Goal: Task Accomplishment & Management: Use online tool/utility

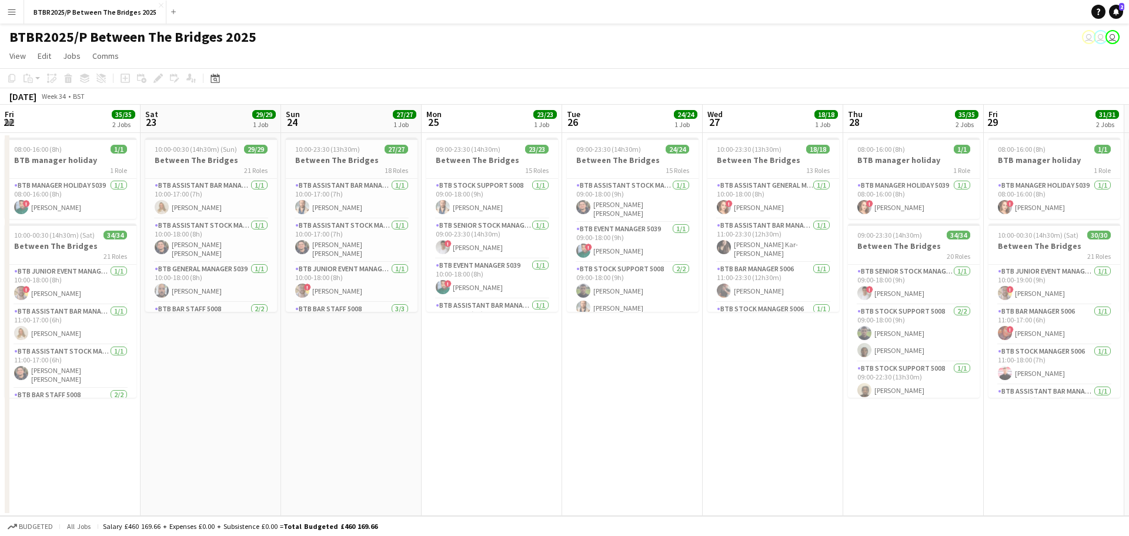
scroll to position [0, 413]
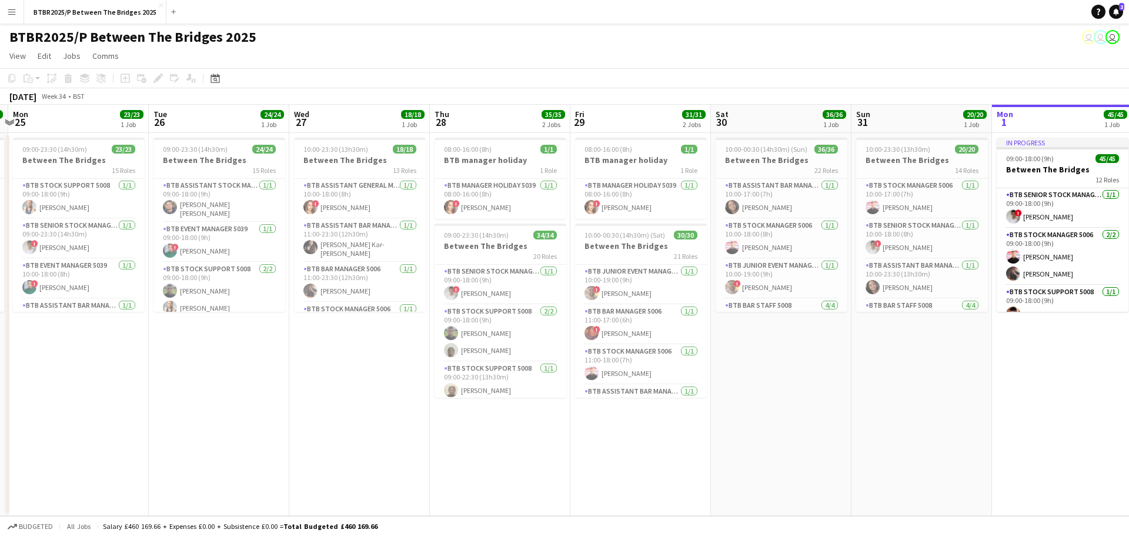
click at [16, 12] on app-icon "Menu" at bounding box center [11, 11] width 9 height 9
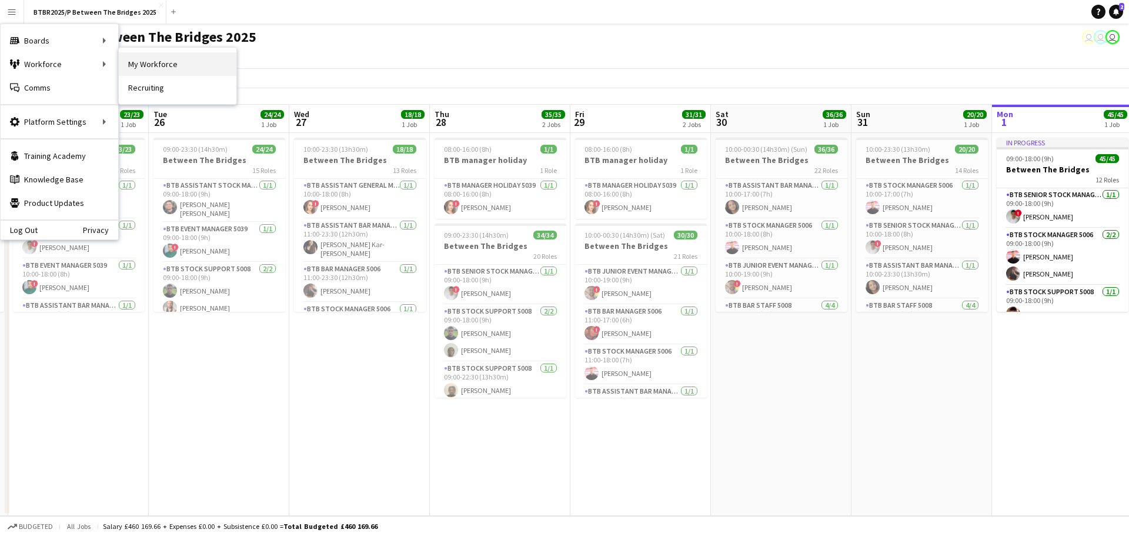
click at [146, 64] on link "My Workforce" at bounding box center [178, 64] width 118 height 24
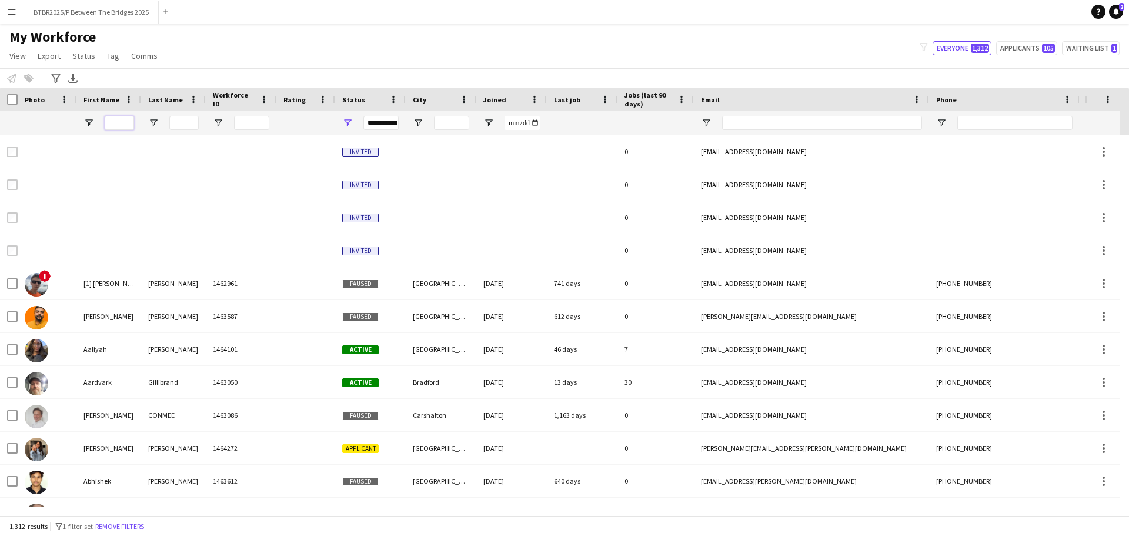
click at [117, 118] on input "First Name Filter Input" at bounding box center [119, 123] width 29 height 14
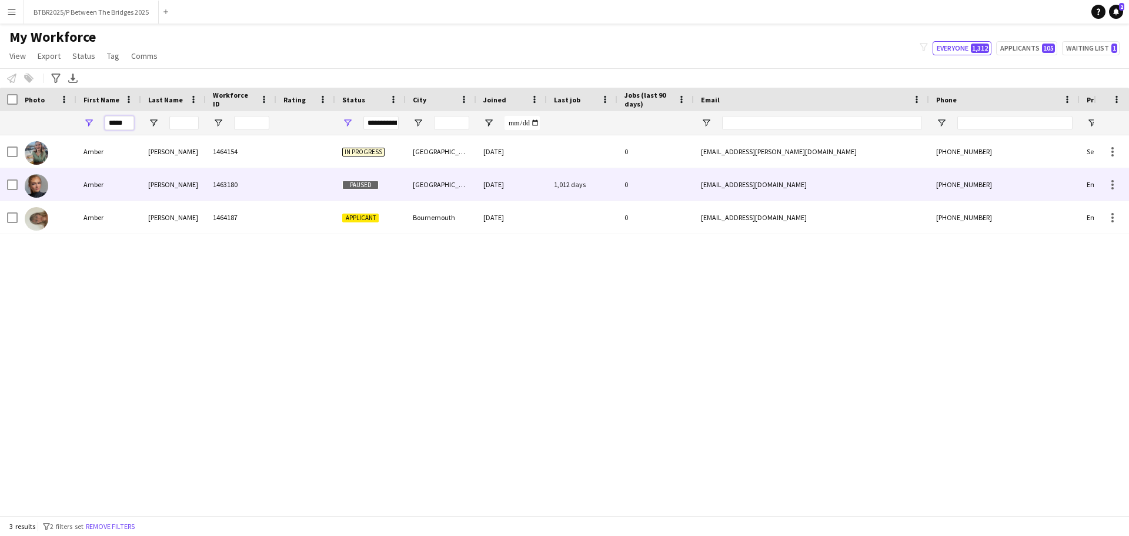
type input "*****"
click at [55, 193] on div at bounding box center [47, 184] width 59 height 32
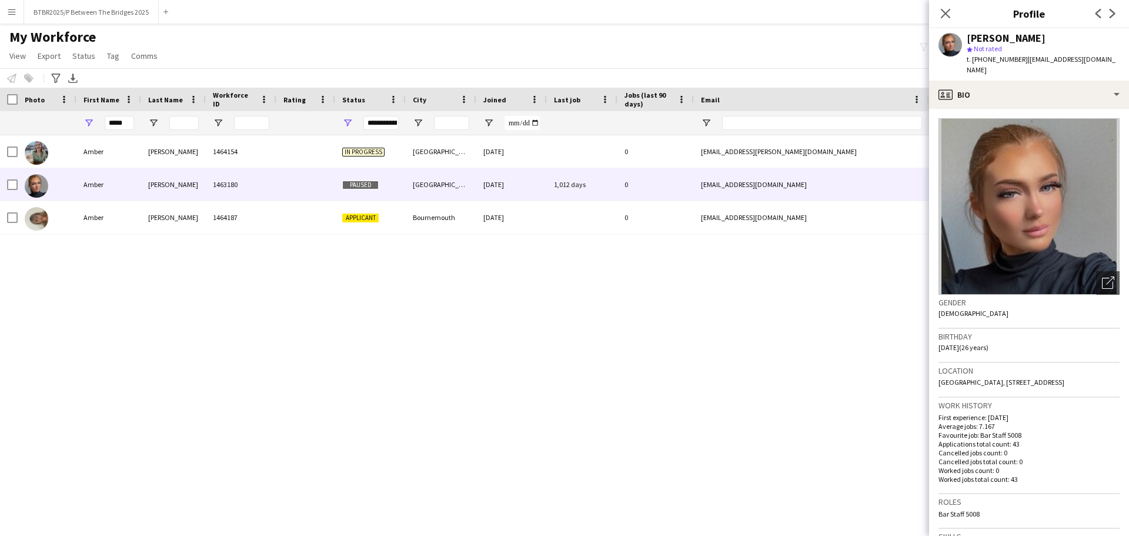
drag, startPoint x: 950, startPoint y: 14, endPoint x: 907, endPoint y: 30, distance: 46.0
click at [950, 13] on icon "Close pop-in" at bounding box center [945, 13] width 9 height 9
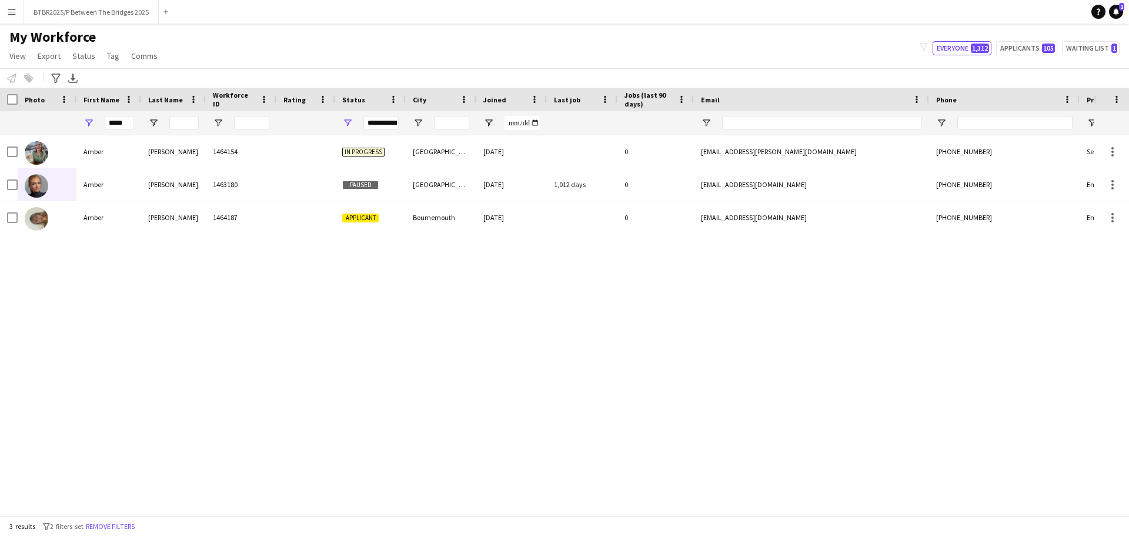
click at [819, 42] on div "My Workforce View Views Default view Details New Starters New starters report N…" at bounding box center [564, 48] width 1129 height 40
click at [43, 124] on div "*****" at bounding box center [637, 123] width 1275 height 24
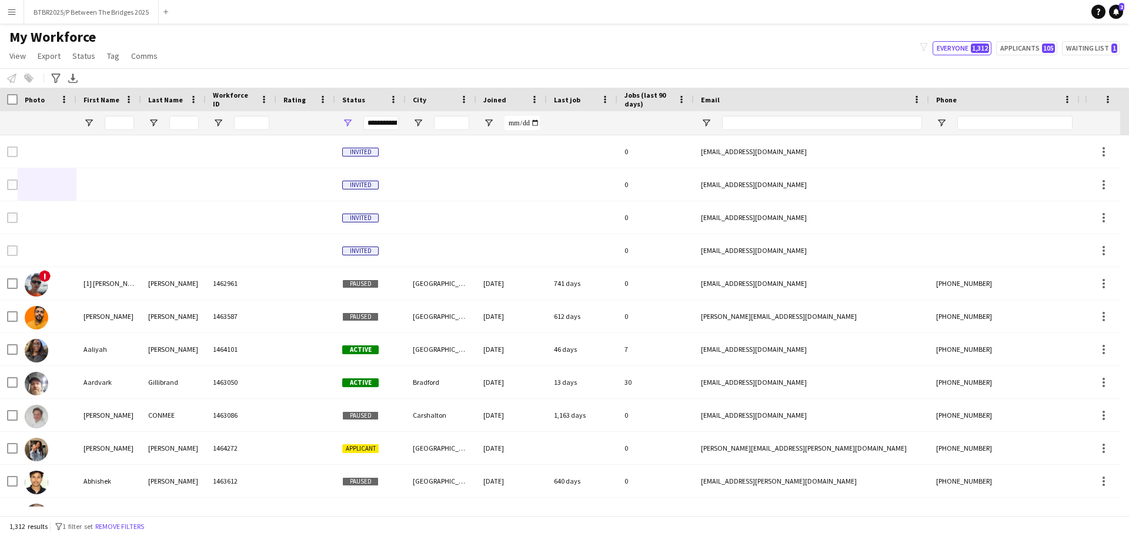
click at [274, 55] on div "My Workforce View Views Default view Details New Starters New starters report N…" at bounding box center [564, 48] width 1129 height 40
click at [123, 121] on input "First Name Filter Input" at bounding box center [119, 123] width 29 height 14
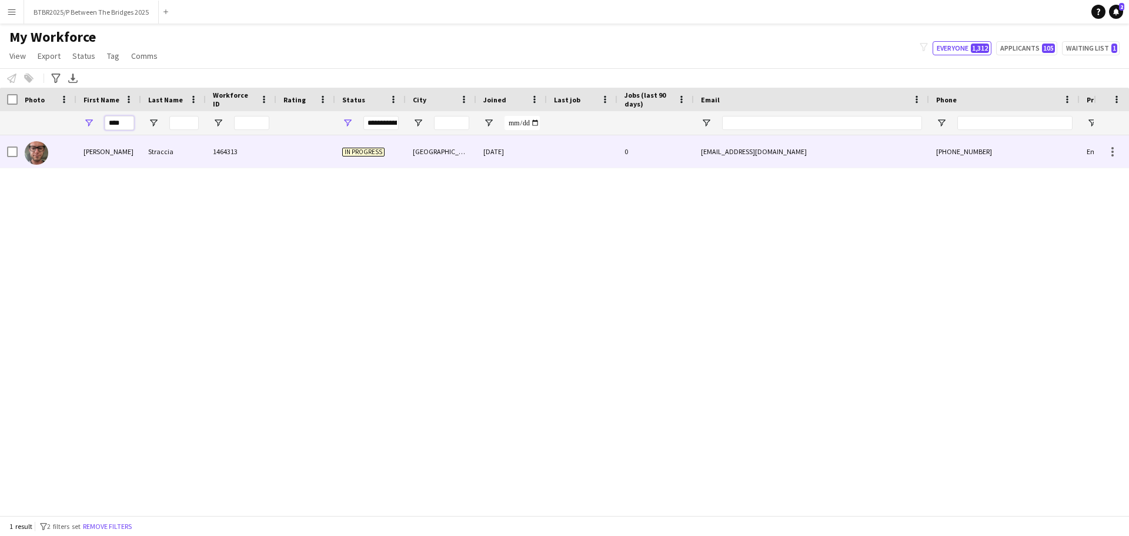
type input "****"
click at [75, 160] on div at bounding box center [47, 151] width 59 height 32
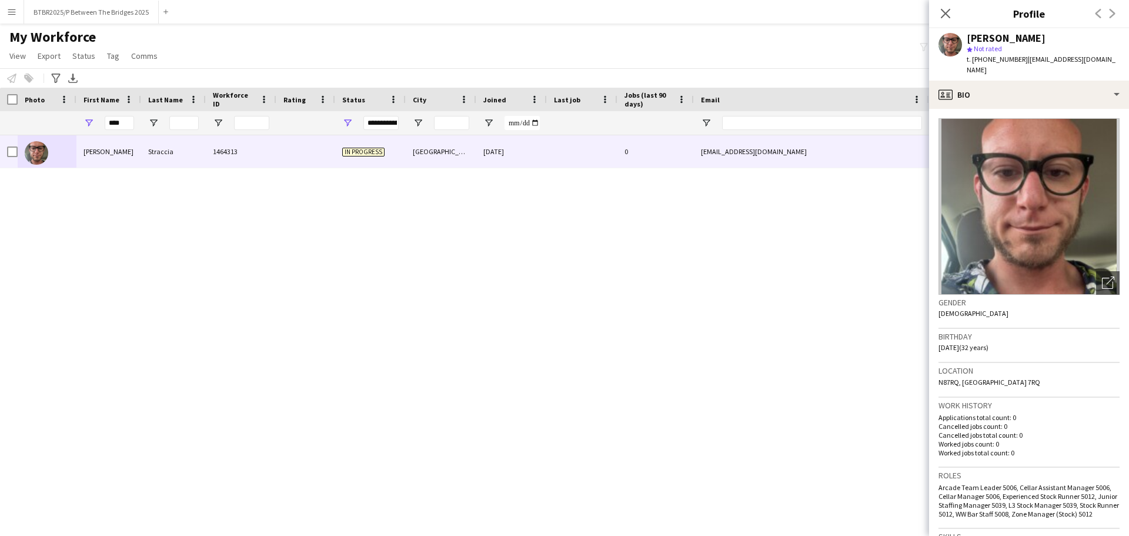
click at [408, 42] on div "My Workforce View Views Default view Details New Starters New starters report N…" at bounding box center [564, 48] width 1129 height 40
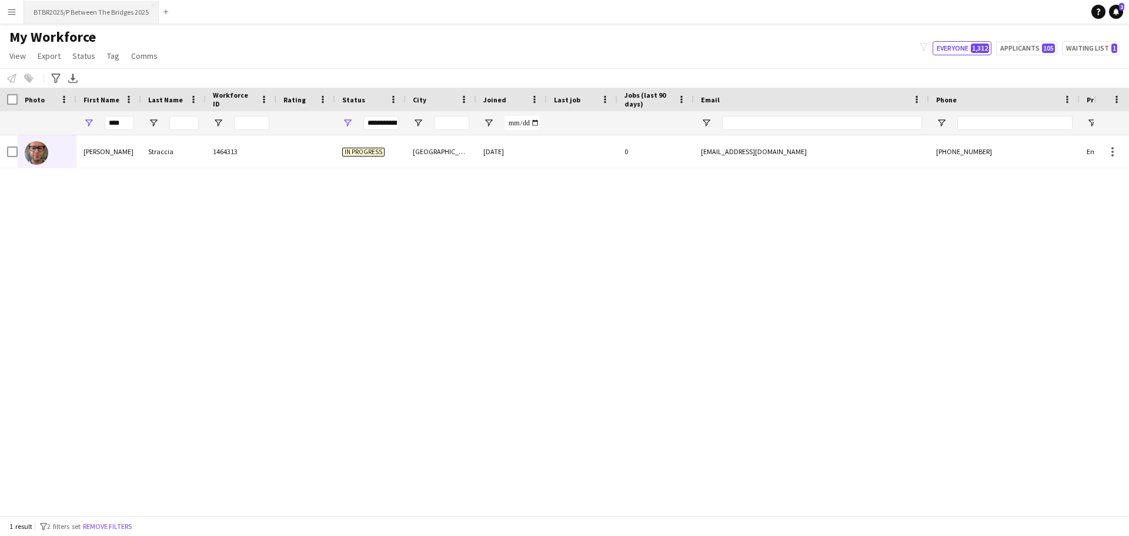
click at [68, 10] on button "BTBR2025/P Between The Bridges 2025 Close" at bounding box center [91, 12] width 135 height 23
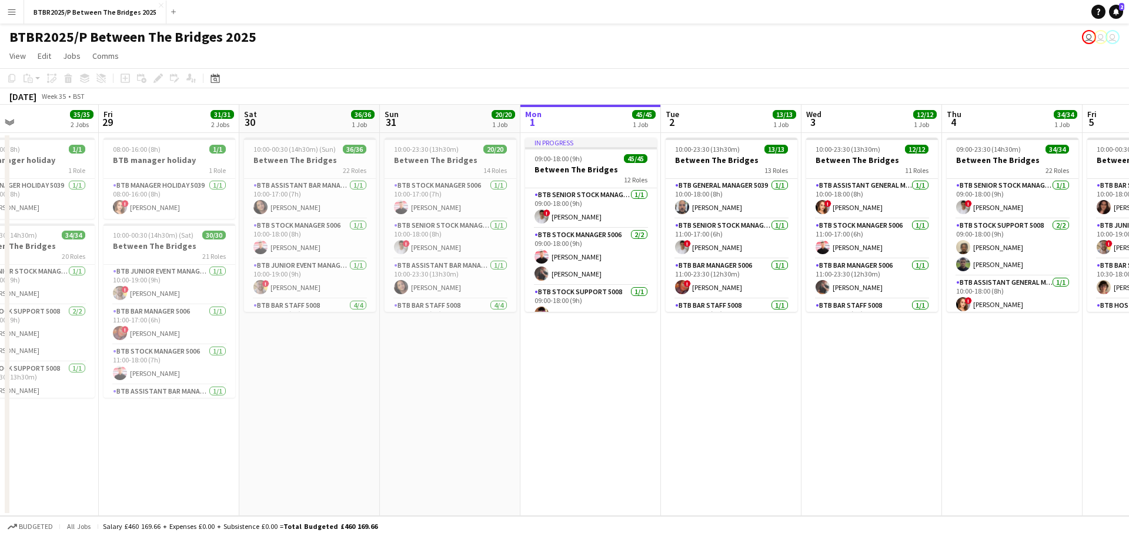
drag, startPoint x: 264, startPoint y: 389, endPoint x: 644, endPoint y: 383, distance: 380.0
click at [645, 383] on app-calendar-viewport "Tue 26 24/24 1 Job Wed 27 18/18 1 Job Thu 28 35/35 2 Jobs Fri 29 31/31 2 Jobs S…" at bounding box center [564, 310] width 1129 height 411
click at [378, 43] on div "BTBR2025/P Between The Bridges 2025 user user user" at bounding box center [564, 35] width 1129 height 22
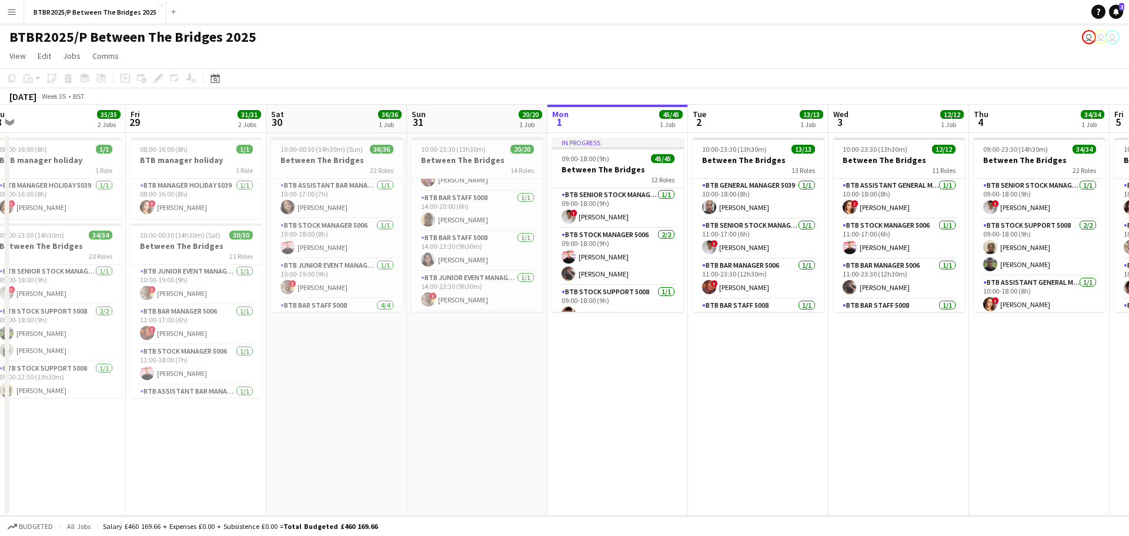
scroll to position [0, 265]
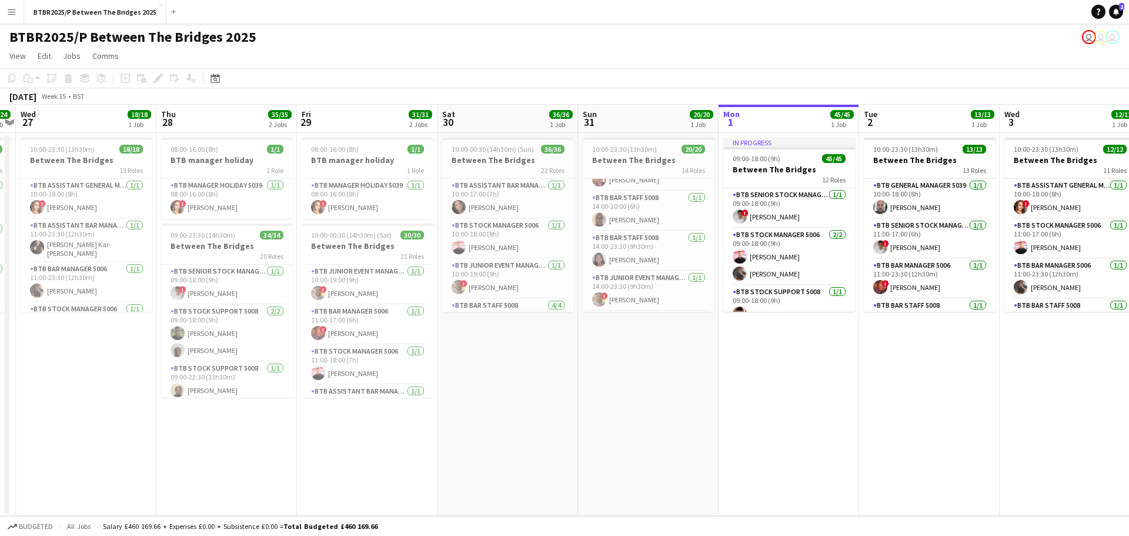
drag, startPoint x: 505, startPoint y: 371, endPoint x: 850, endPoint y: 357, distance: 345.5
click at [850, 357] on app-calendar-viewport "Mon 25 23/23 1 Job Tue 26 24/24 1 Job Wed 27 18/18 1 Job Thu 28 35/35 2 Jobs Fr…" at bounding box center [564, 310] width 1129 height 411
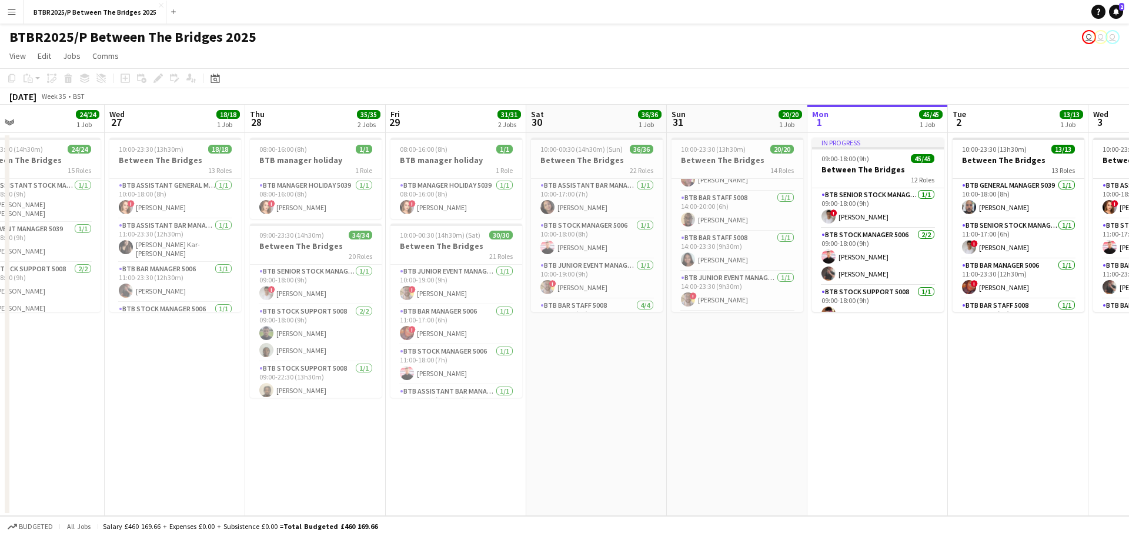
scroll to position [0, 338]
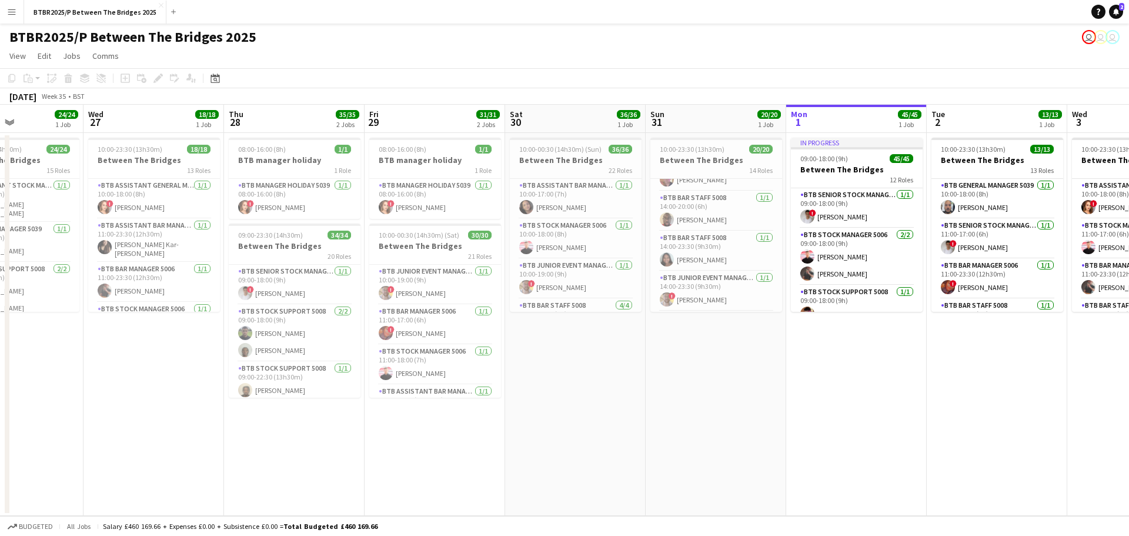
drag, startPoint x: 662, startPoint y: 372, endPoint x: 714, endPoint y: 369, distance: 51.8
click at [715, 369] on app-calendar-viewport "Sun 24 27/27 1 Job Mon 25 23/23 1 Job Tue 26 24/24 1 Job Wed 27 18/18 1 Job Thu…" at bounding box center [564, 310] width 1129 height 411
